Goal: Complete application form

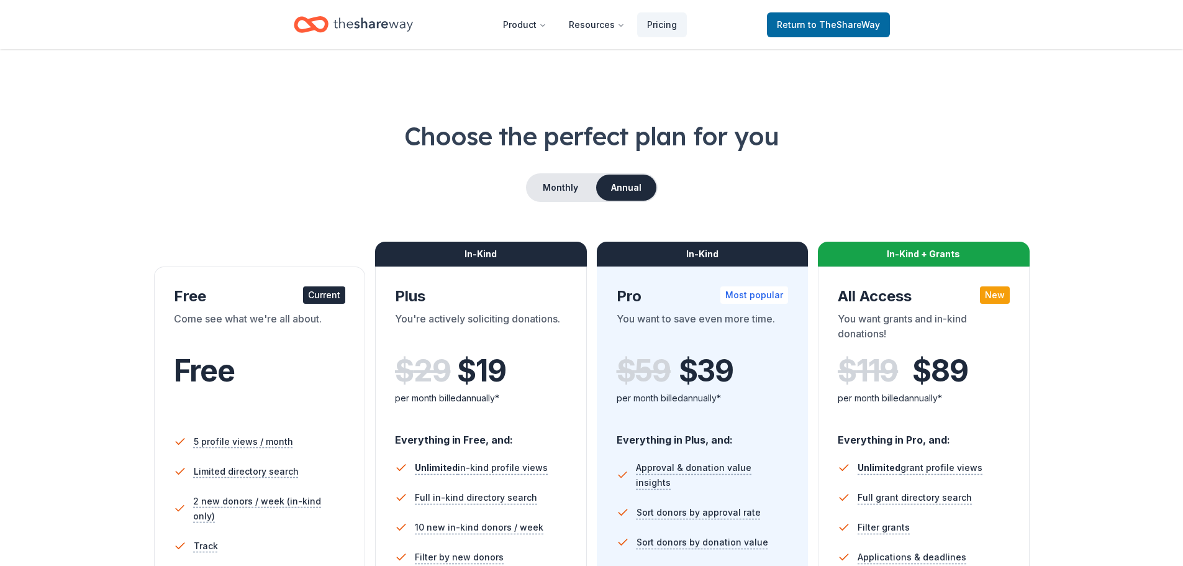
click at [332, 20] on div "Home" at bounding box center [353, 24] width 119 height 29
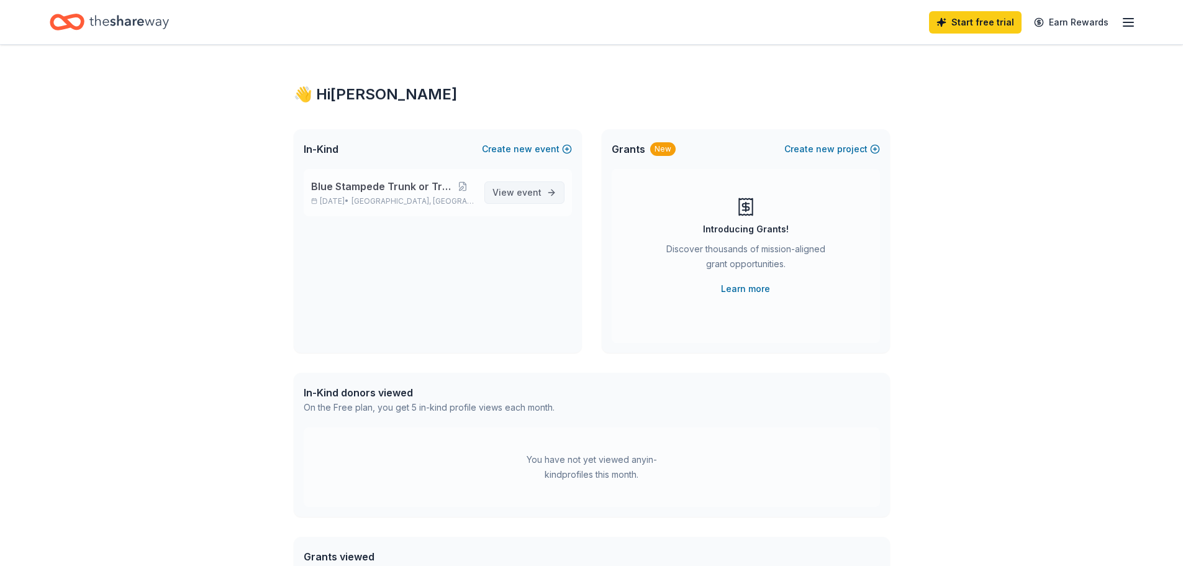
click at [543, 196] on link "View event" at bounding box center [524, 192] width 80 height 22
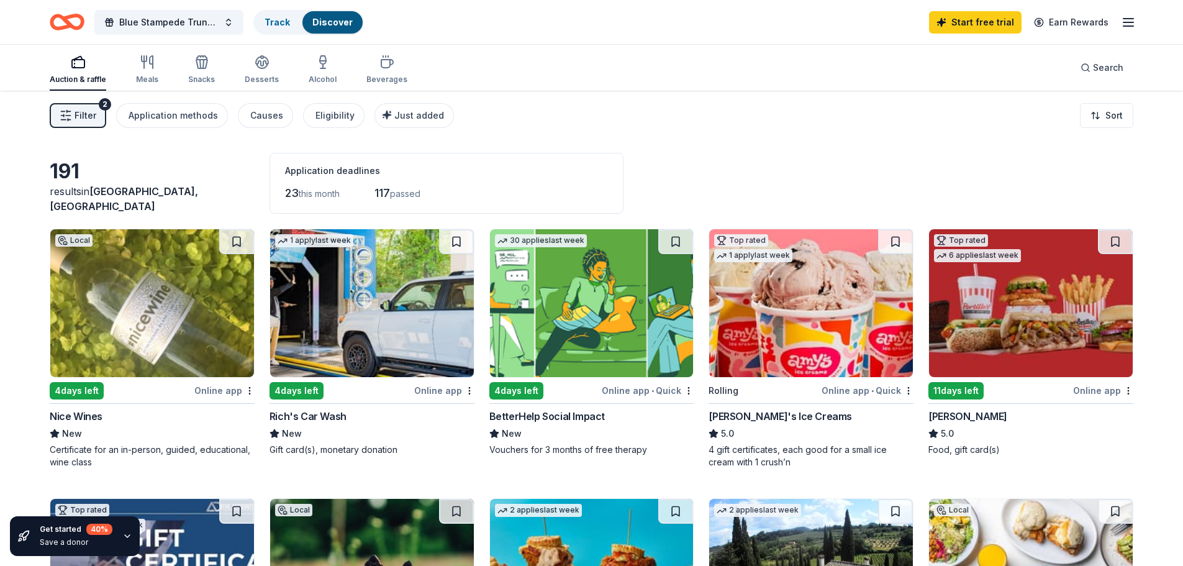
click at [1028, 336] on img at bounding box center [1031, 303] width 204 height 148
click at [337, 117] on div "Eligibility" at bounding box center [334, 115] width 39 height 15
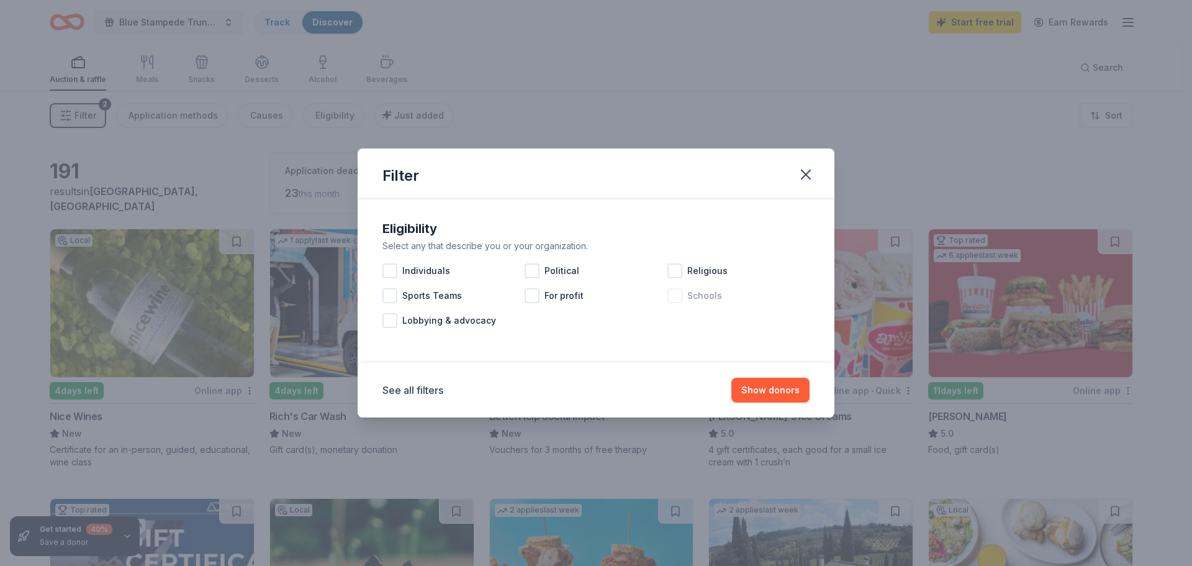
click at [673, 299] on div at bounding box center [675, 295] width 15 height 15
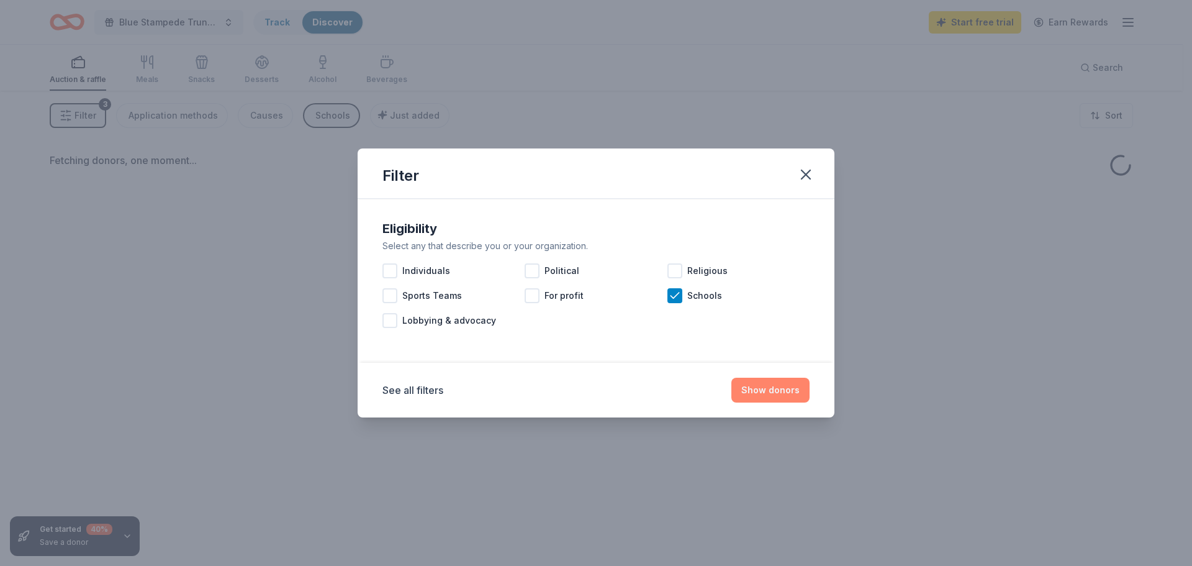
click at [781, 389] on button "Show donors" at bounding box center [771, 390] width 78 height 25
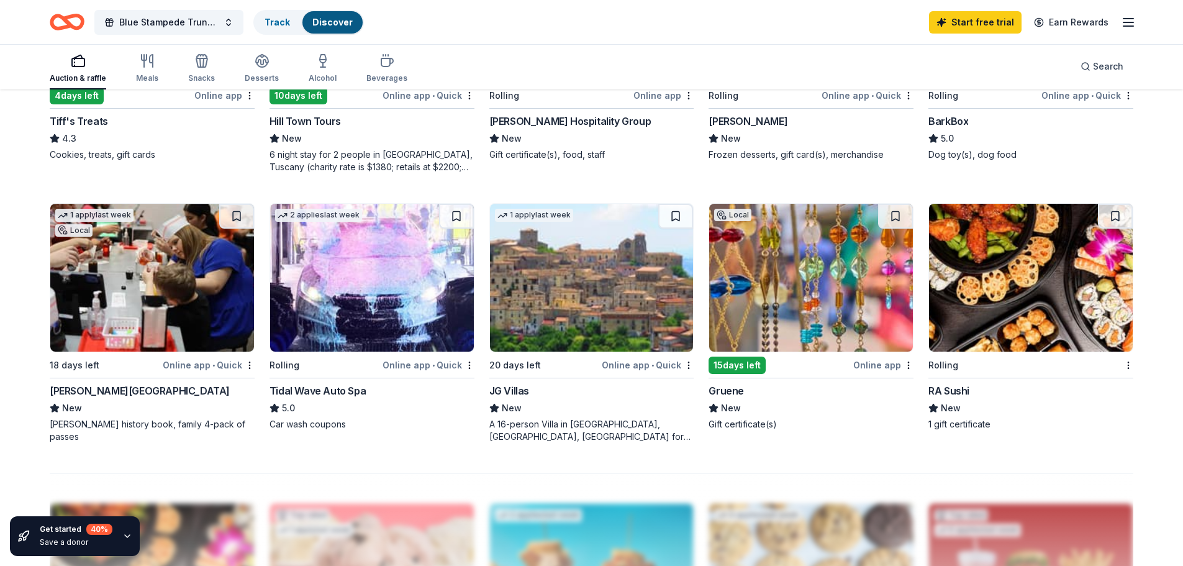
scroll to position [807, 0]
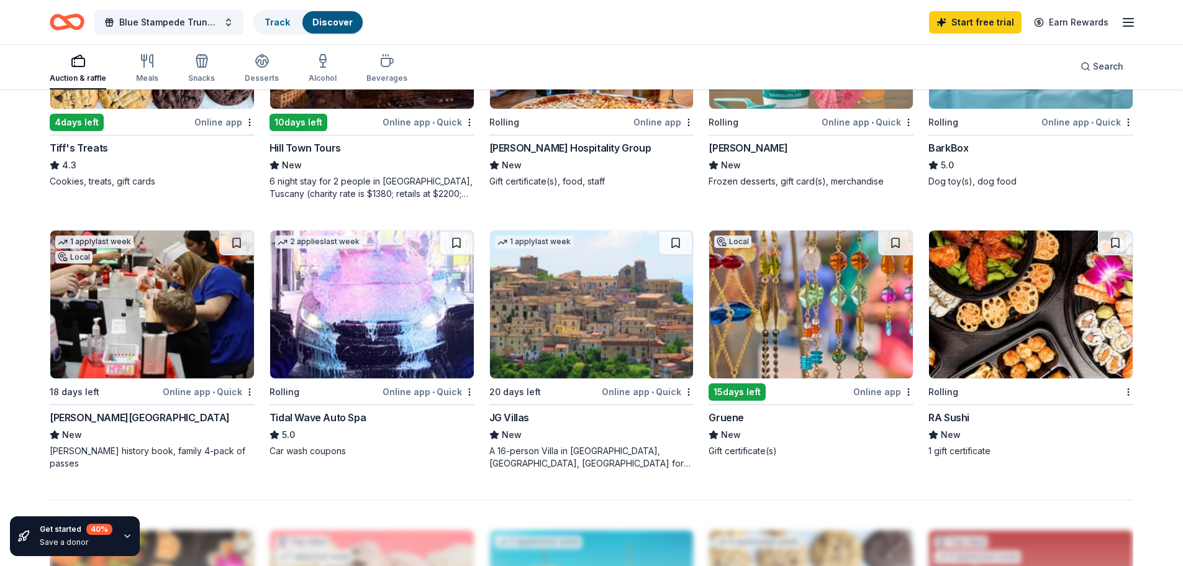
click at [1010, 276] on img at bounding box center [1031, 304] width 204 height 148
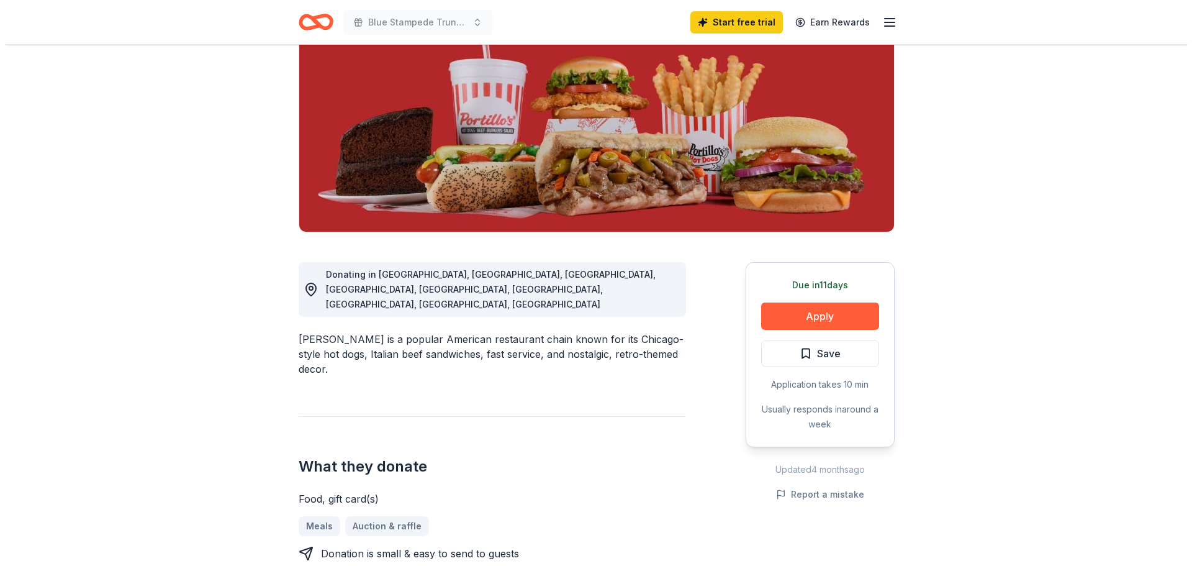
scroll to position [186, 0]
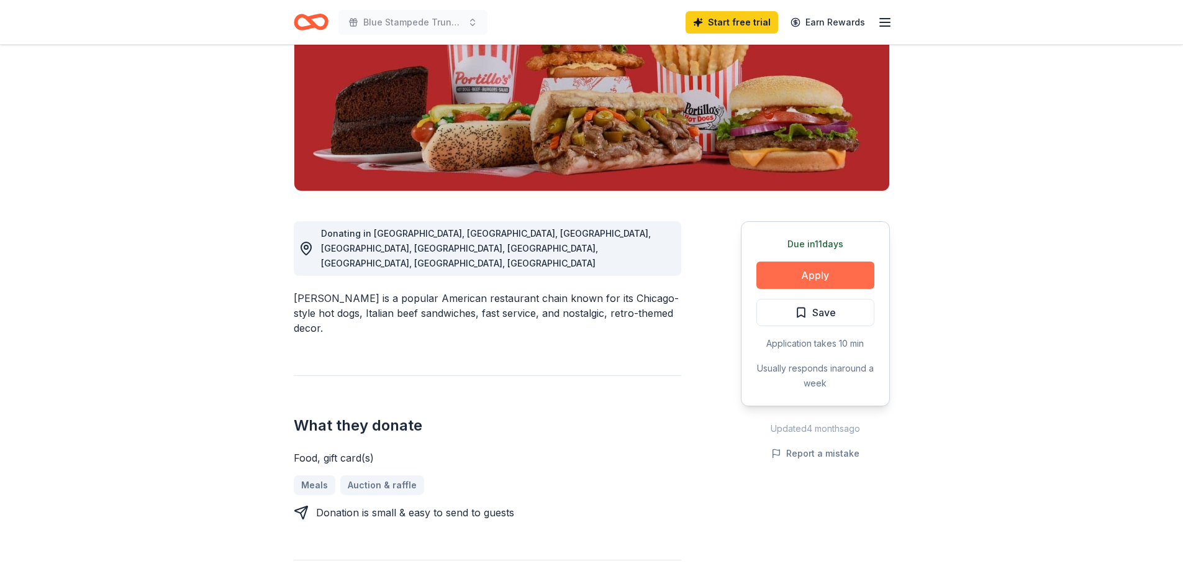
click at [838, 280] on button "Apply" at bounding box center [815, 274] width 118 height 27
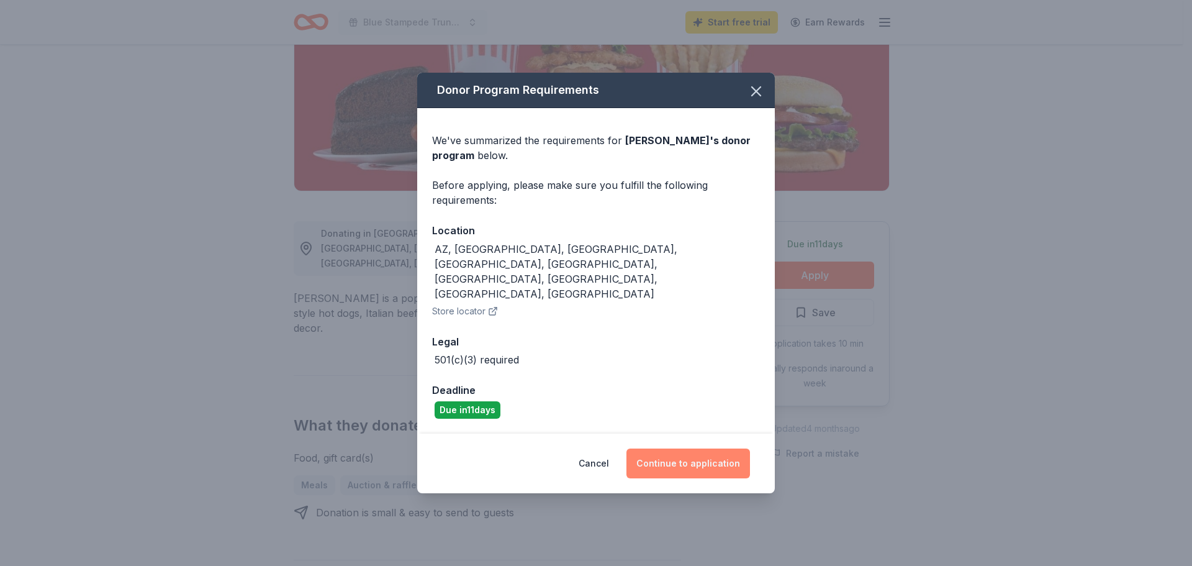
click at [702, 448] on button "Continue to application" at bounding box center [689, 463] width 124 height 30
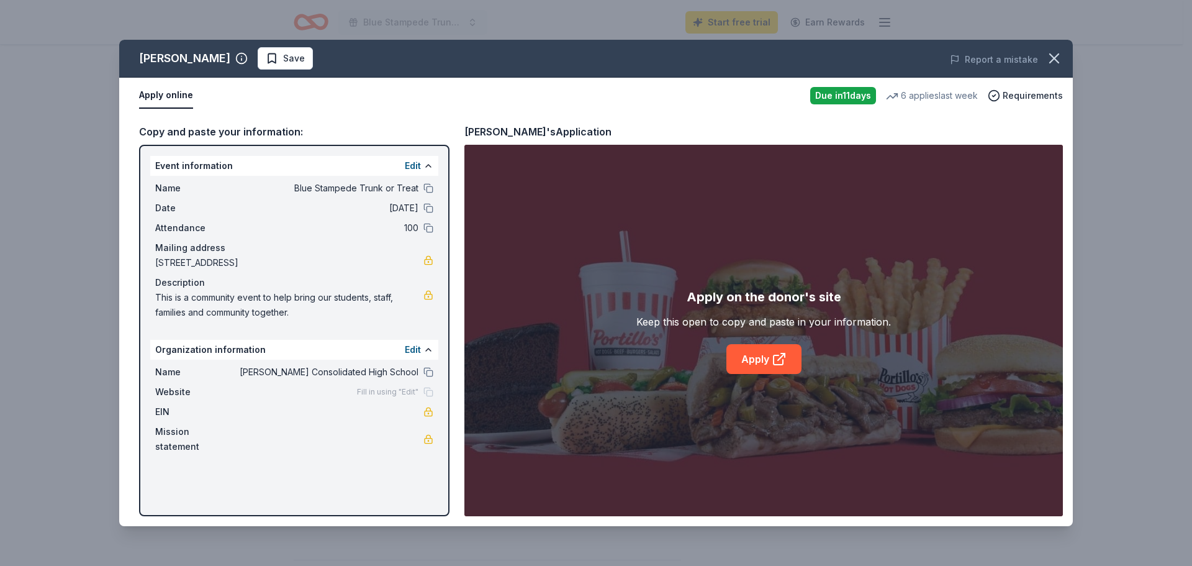
click at [426, 394] on div "Fill in using "Edit"" at bounding box center [395, 392] width 76 height 10
click at [418, 351] on button "Edit" at bounding box center [413, 349] width 16 height 15
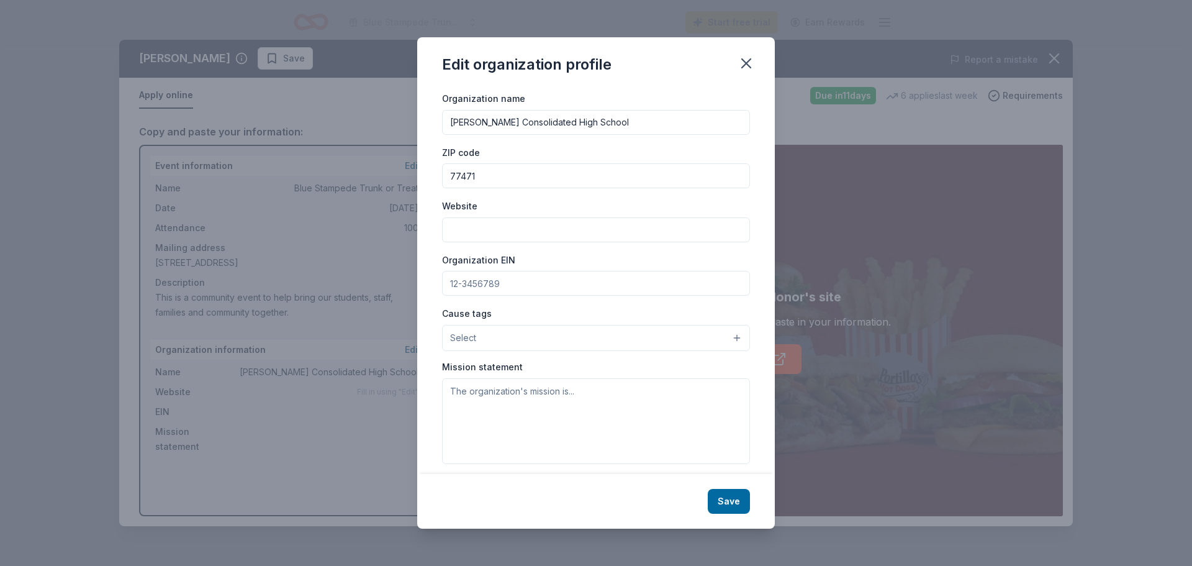
scroll to position [29, 0]
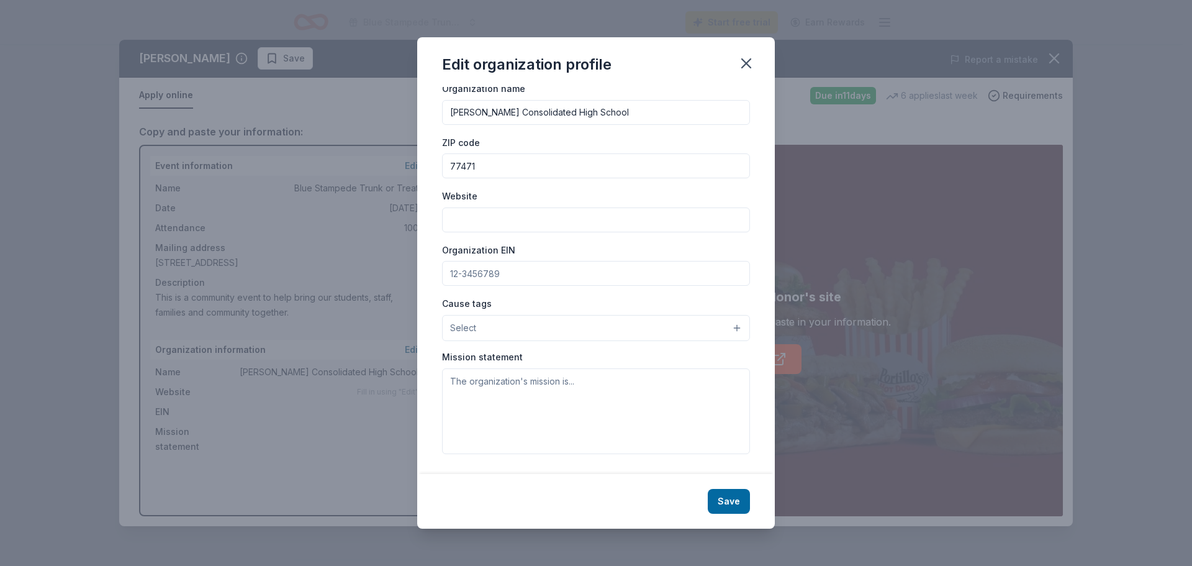
click at [507, 230] on input "Website" at bounding box center [596, 219] width 308 height 25
paste input "https://lamarchs.lcisd.org/"
type input "https://lamarchs.lcisd.org/"
click at [719, 325] on button "Select" at bounding box center [596, 328] width 308 height 26
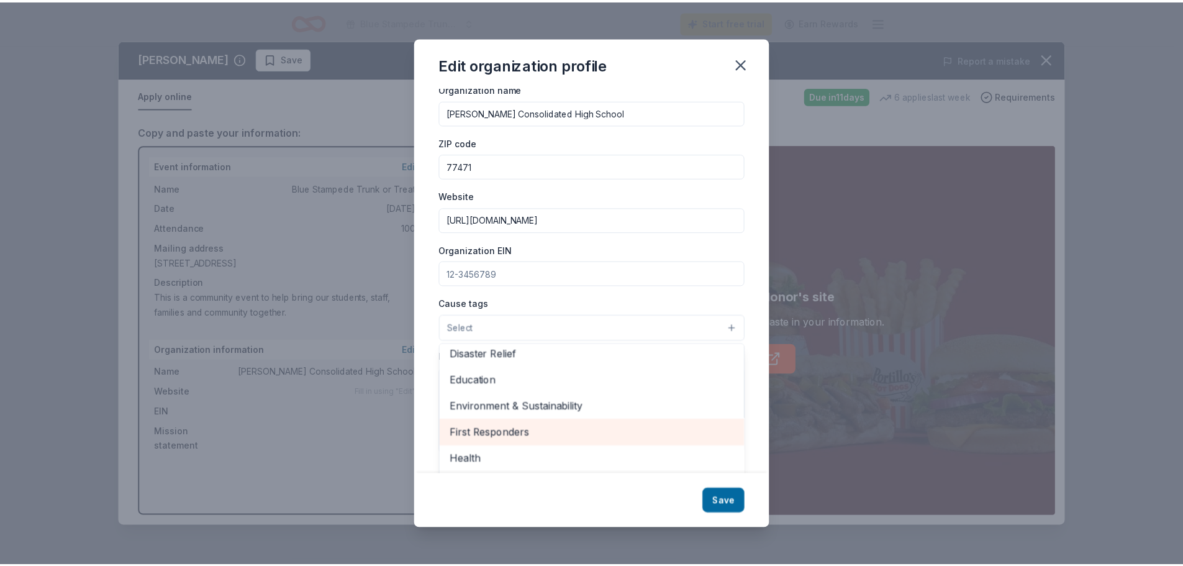
scroll to position [62, 0]
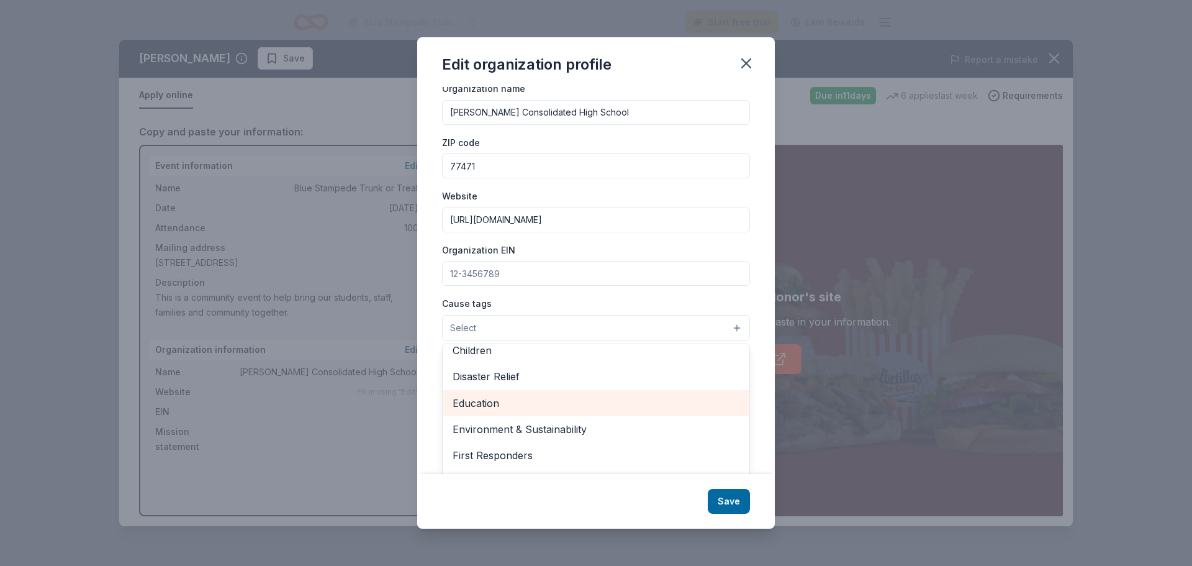
click at [640, 402] on span "Education" at bounding box center [596, 403] width 287 height 16
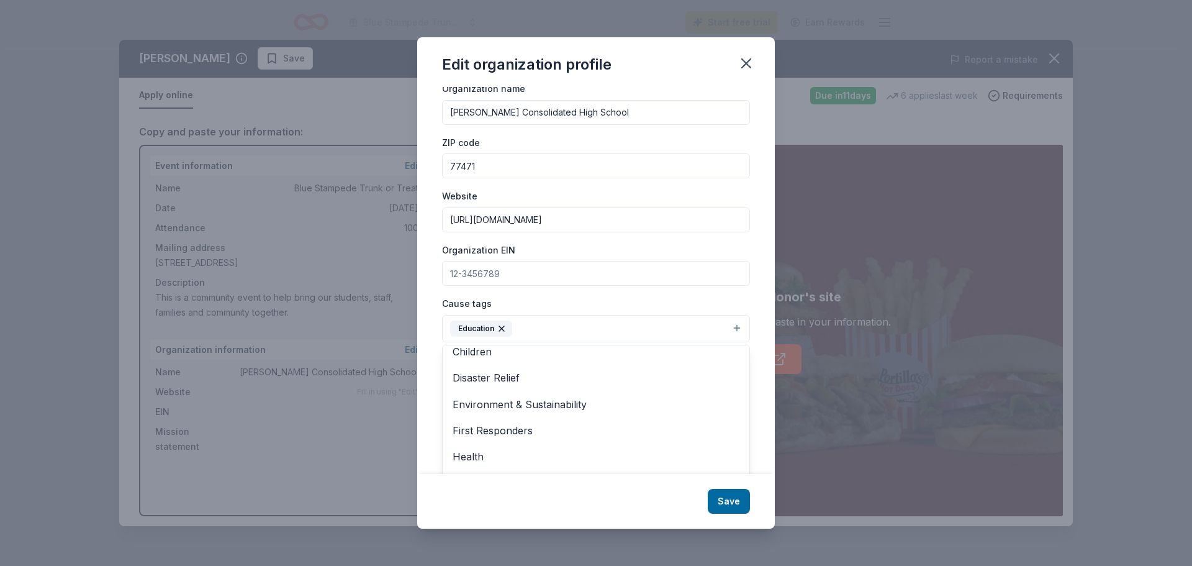
click at [751, 311] on div "Changes made here will be reflected on your Account. Organization name Lamar Co…" at bounding box center [596, 280] width 358 height 387
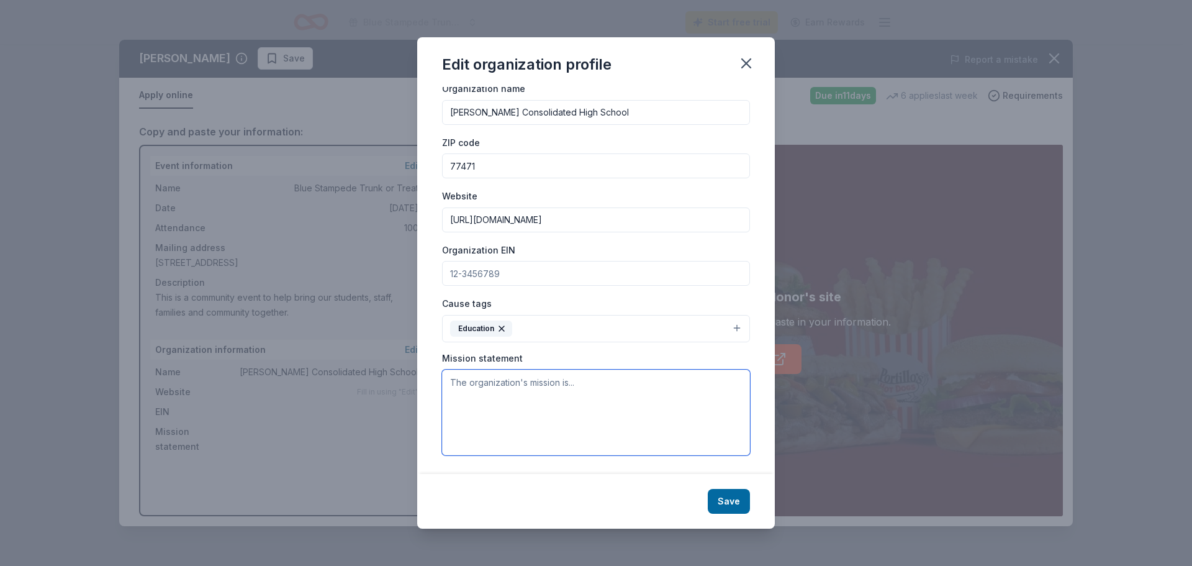
click at [529, 389] on textarea at bounding box center [596, 413] width 308 height 86
paste textarea "Our mission is to foster a nurturing and inclusive environment where every stud…"
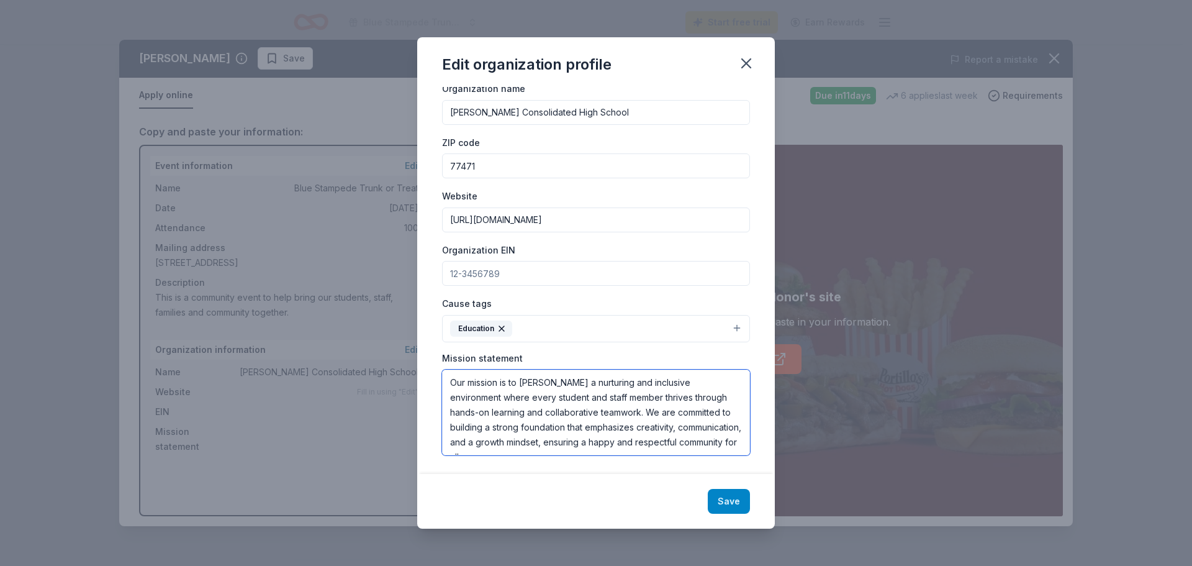
type textarea "Our mission is to foster a nurturing and inclusive environment where every stud…"
click at [740, 504] on button "Save" at bounding box center [729, 501] width 42 height 25
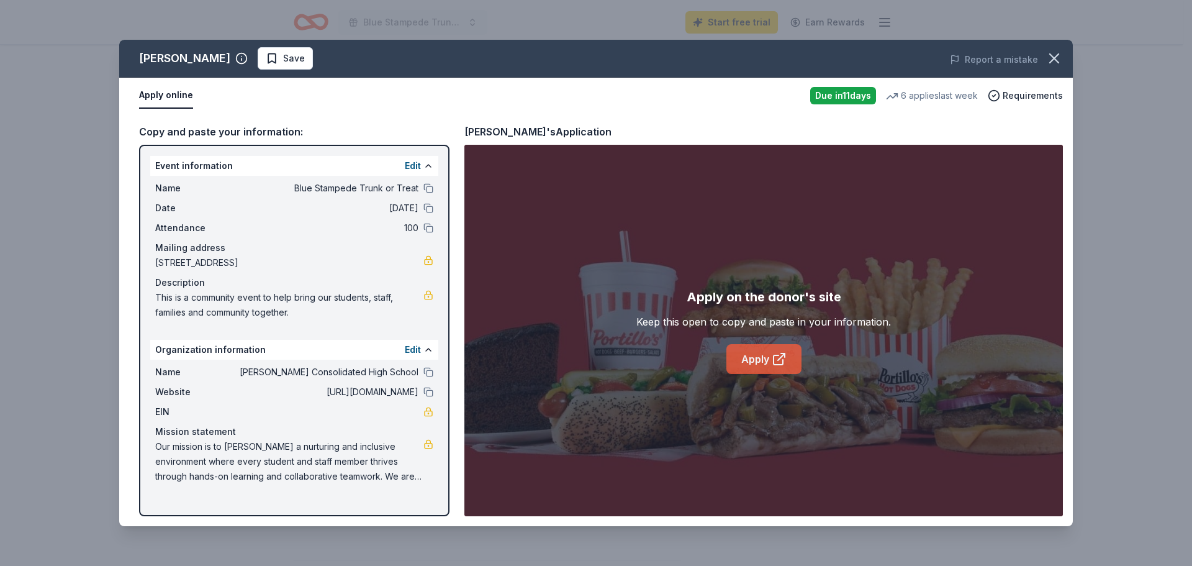
click at [763, 358] on link "Apply" at bounding box center [764, 359] width 75 height 30
click at [1061, 56] on icon "button" at bounding box center [1054, 58] width 17 height 17
